Goal: Task Accomplishment & Management: Use online tool/utility

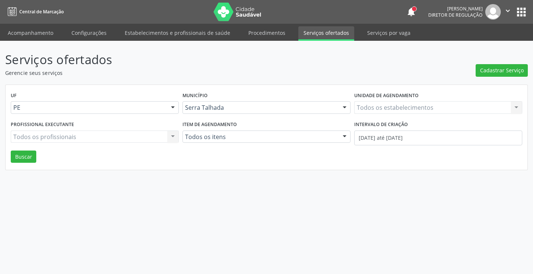
click at [394, 106] on div "Todos os estabelecimentos Todos os estabelecimentos Nenhum resultado encontrado…" at bounding box center [438, 107] width 168 height 13
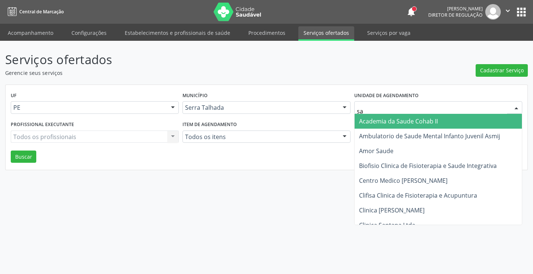
type input "sao"
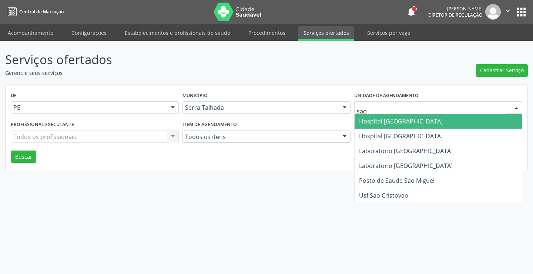
click at [397, 120] on span "Hospital [GEOGRAPHIC_DATA]" at bounding box center [401, 121] width 84 height 8
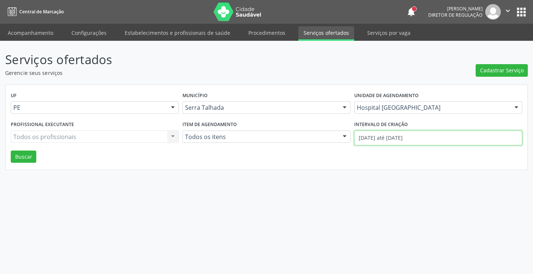
click at [393, 137] on input "01/08/2025 até 14/08/2025" at bounding box center [438, 137] width 168 height 15
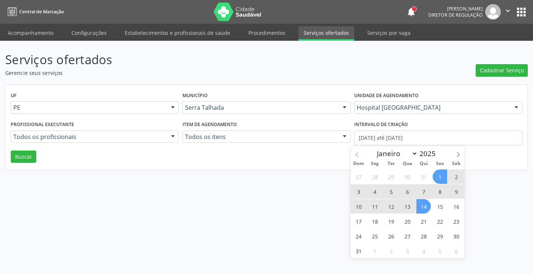
click at [357, 153] on icon at bounding box center [356, 154] width 5 height 5
select select "6"
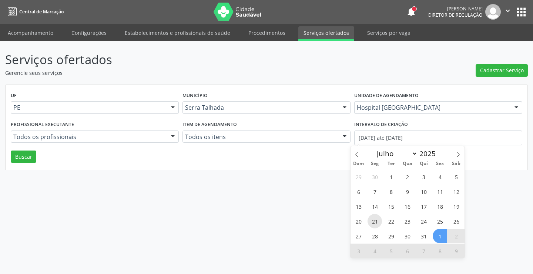
click at [376, 217] on span "21" at bounding box center [375, 221] width 14 height 14
type input "21/07/2025"
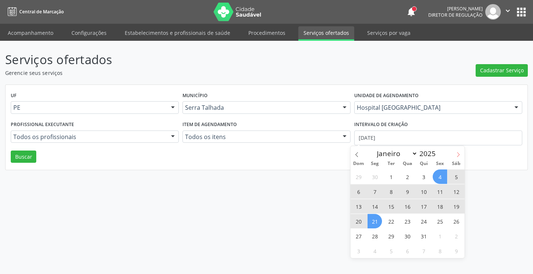
click at [461, 154] on span at bounding box center [458, 152] width 13 height 13
select select "7"
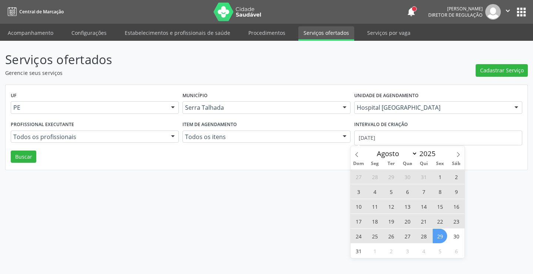
click at [444, 234] on span "29" at bounding box center [440, 236] width 14 height 14
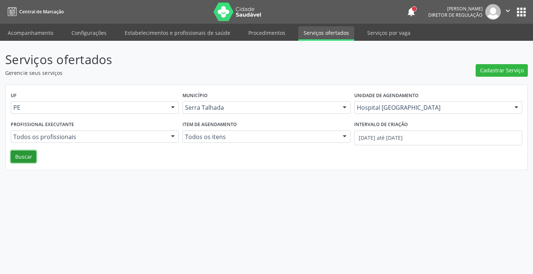
click at [17, 157] on button "Buscar" at bounding box center [24, 156] width 26 height 13
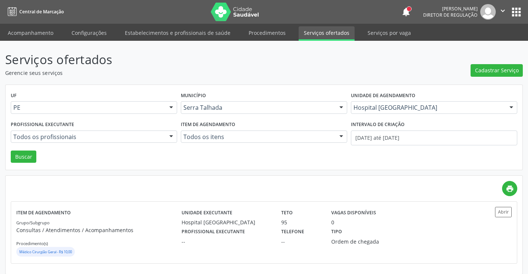
scroll to position [6, 0]
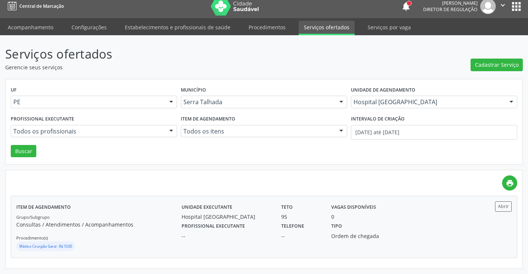
click at [357, 222] on div "Tipo Ordem de chegada" at bounding box center [363, 229] width 75 height 19
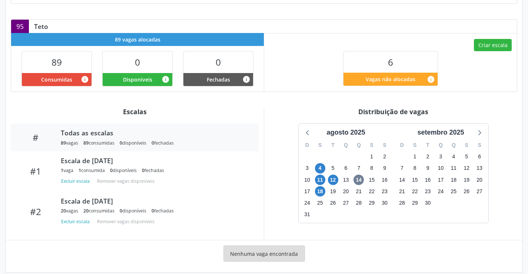
scroll to position [157, 0]
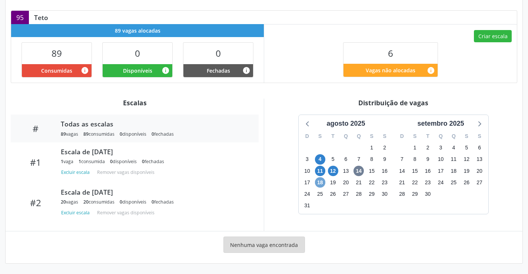
click at [323, 184] on span "18" at bounding box center [320, 182] width 10 height 10
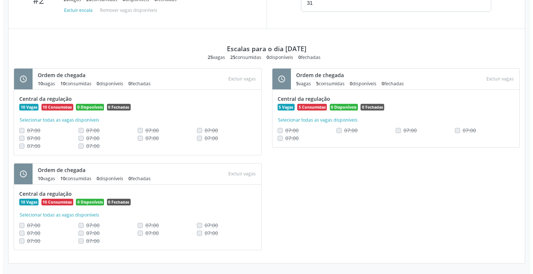
scroll to position [137, 0]
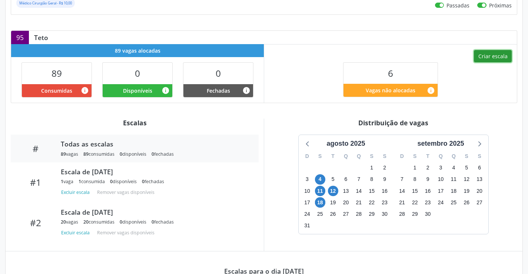
click at [493, 54] on button "Criar escala" at bounding box center [493, 56] width 38 height 13
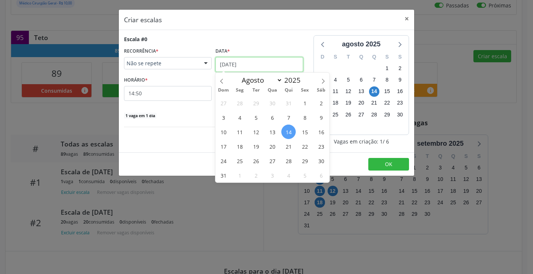
click at [236, 64] on input "[DATE]" at bounding box center [260, 64] width 88 height 15
click at [238, 150] on span "18" at bounding box center [240, 146] width 14 height 14
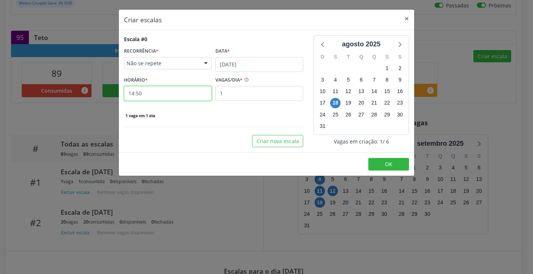
click at [159, 89] on input "14:50" at bounding box center [168, 93] width 88 height 15
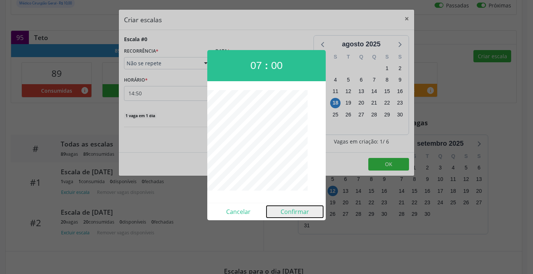
click at [297, 210] on button "Confirmar" at bounding box center [295, 212] width 57 height 12
type input "07:00"
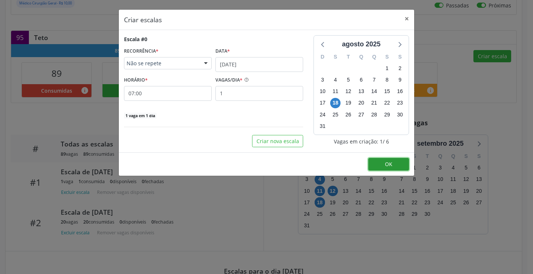
click at [377, 159] on button "OK" at bounding box center [389, 164] width 41 height 13
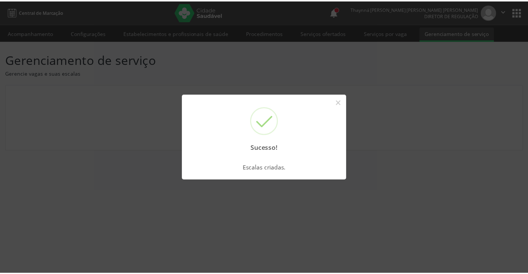
scroll to position [0, 0]
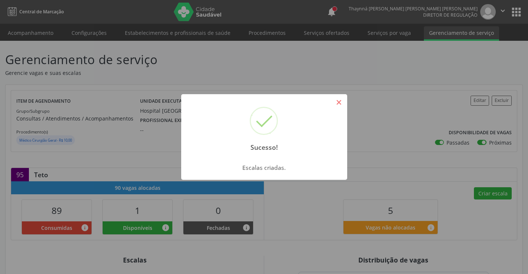
click at [333, 106] on button "×" at bounding box center [339, 102] width 13 height 13
